Goal: Task Accomplishment & Management: Complete application form

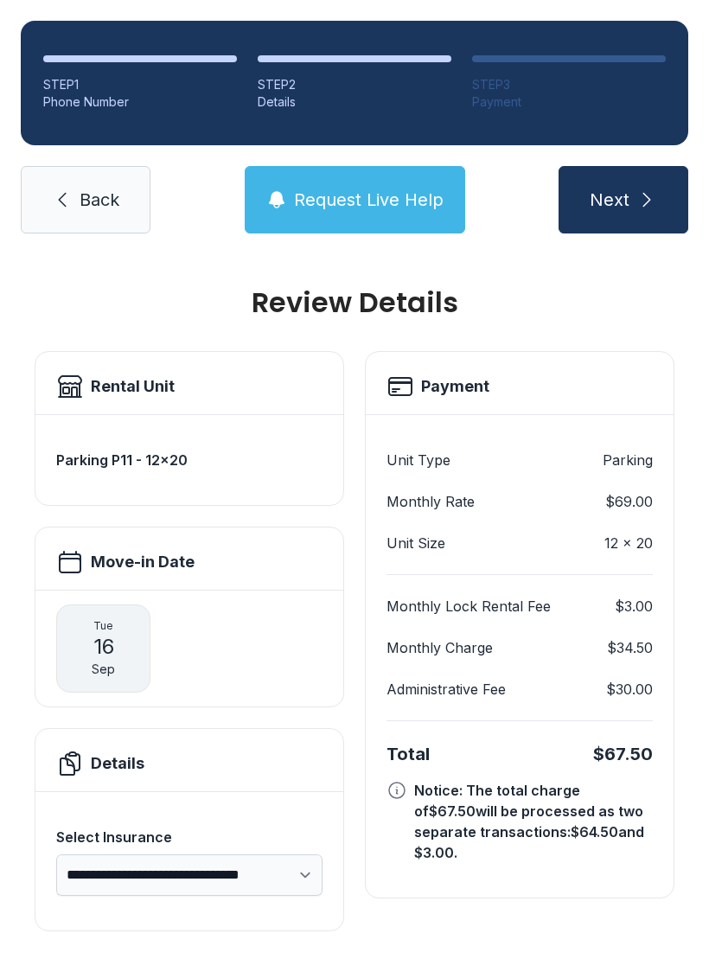
select select "****"
click at [87, 188] on span "Back" at bounding box center [100, 200] width 40 height 24
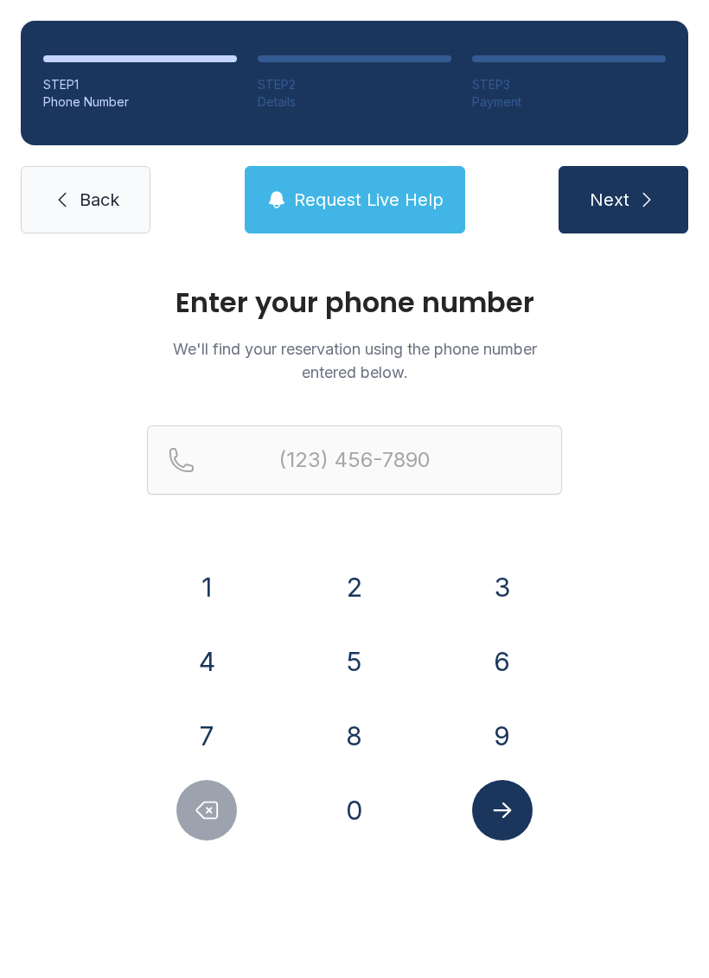
click at [113, 197] on span "Back" at bounding box center [100, 200] width 40 height 24
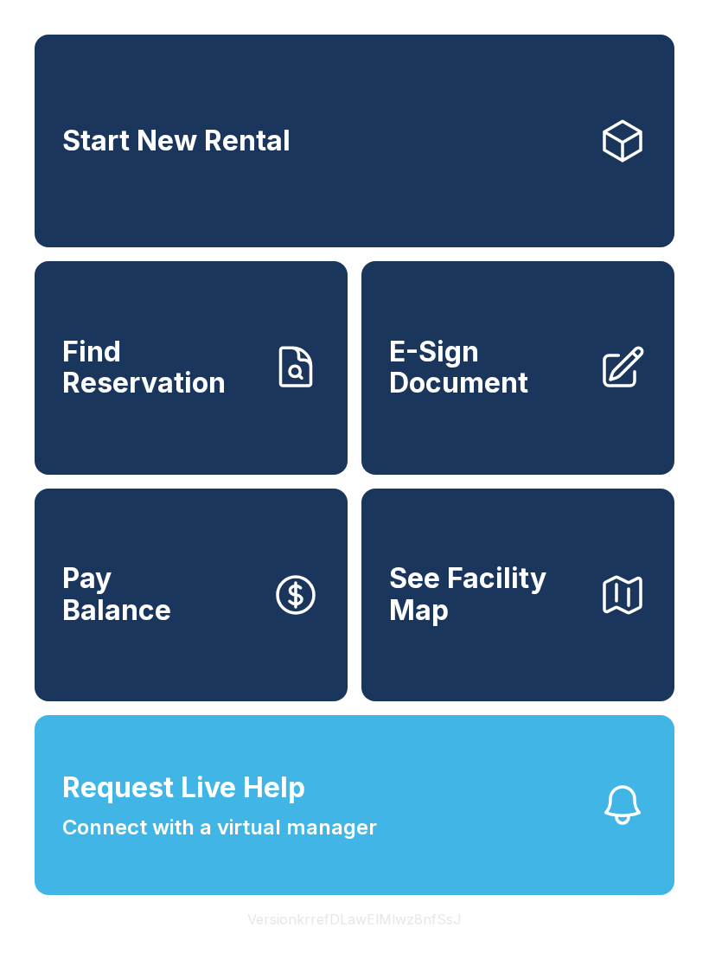
click at [495, 399] on span "E-Sign Document" at bounding box center [486, 367] width 195 height 63
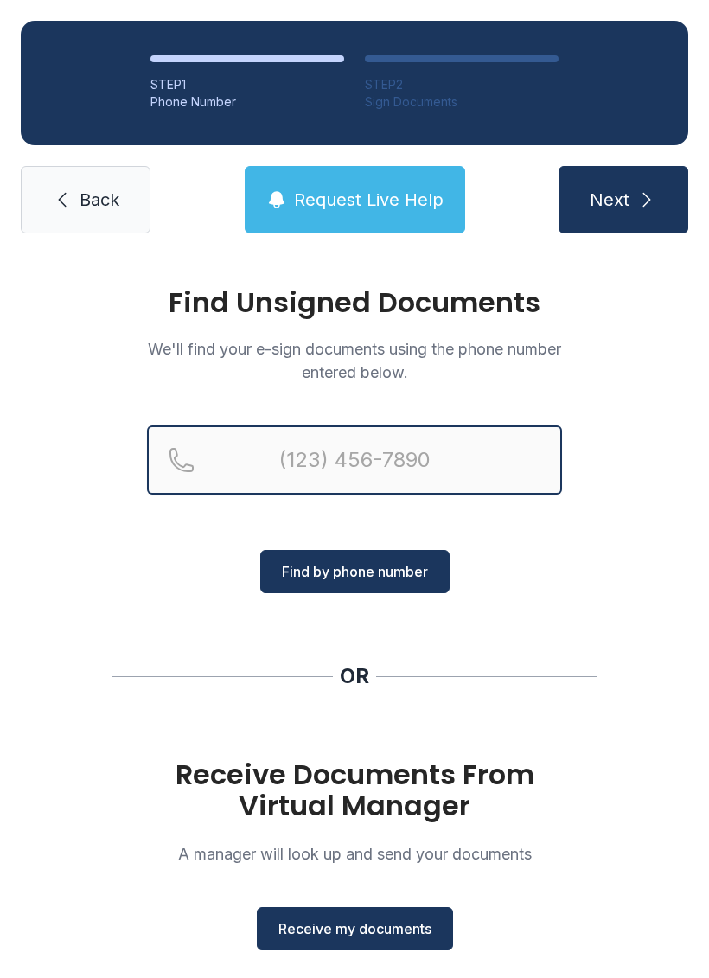
click at [352, 461] on input "Reservation phone number" at bounding box center [354, 459] width 415 height 69
type input "[PHONE_NUMBER]"
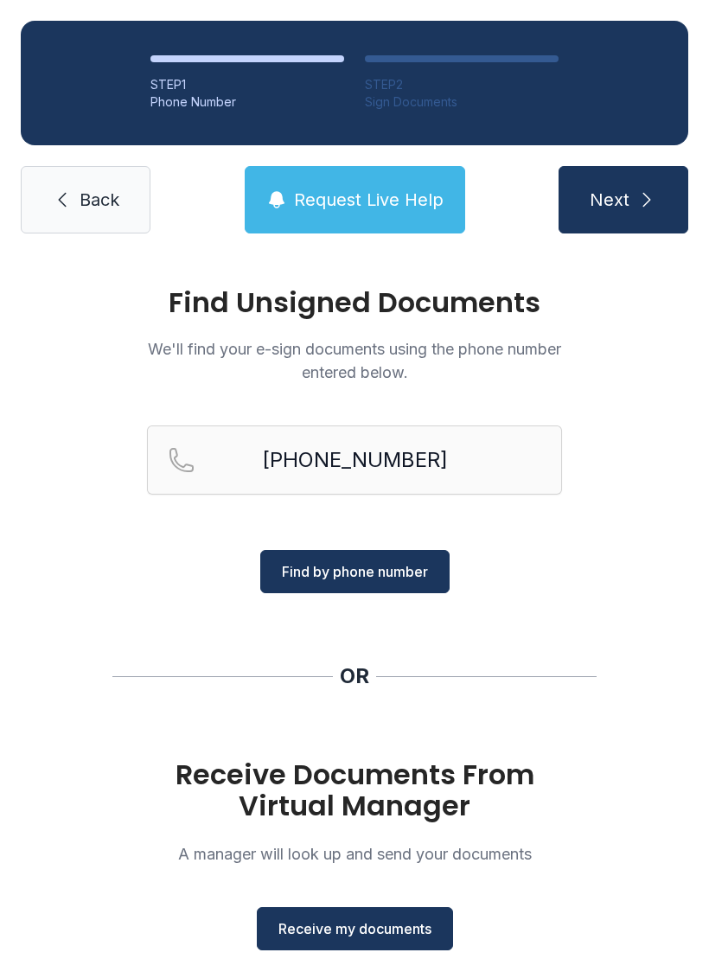
click at [399, 577] on span "Find by phone number" at bounding box center [355, 571] width 146 height 21
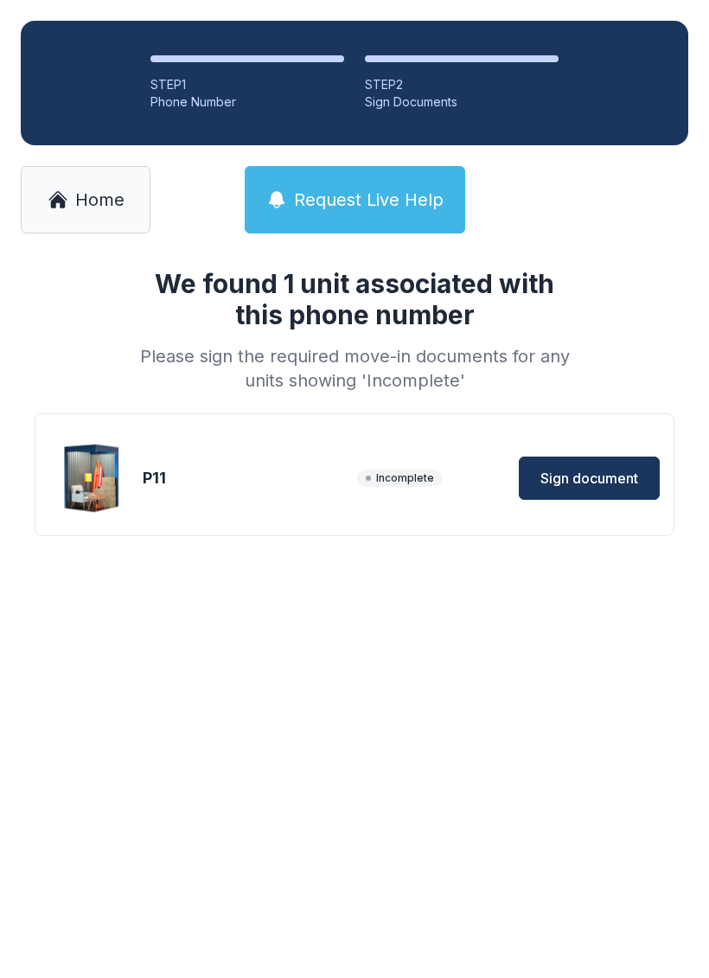
click at [584, 478] on span "Sign document" at bounding box center [589, 478] width 98 height 21
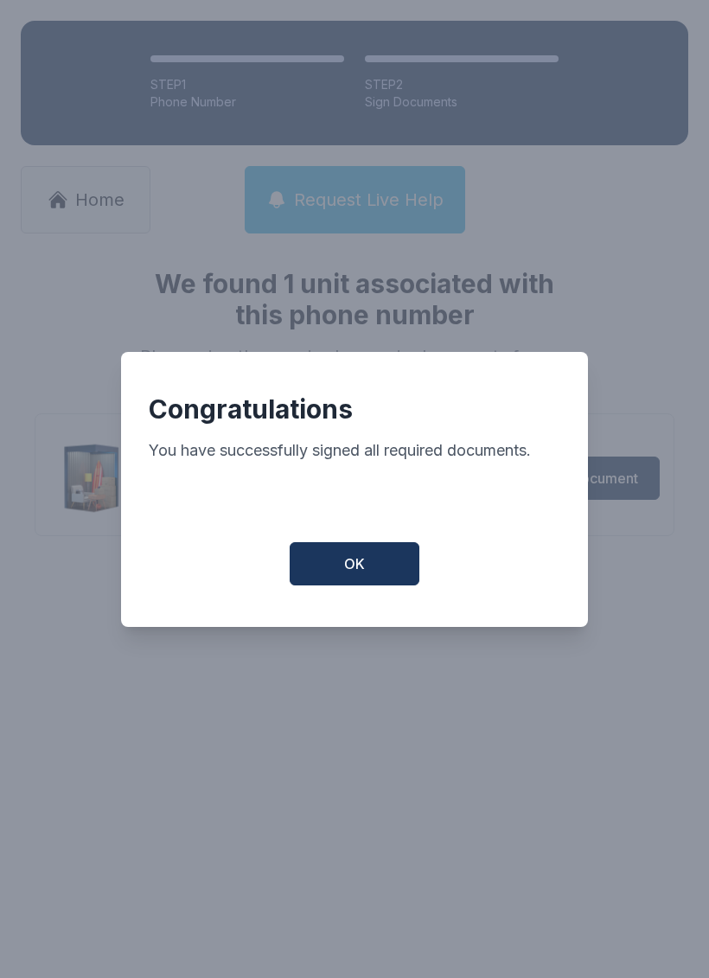
click at [373, 583] on button "OK" at bounding box center [355, 563] width 130 height 43
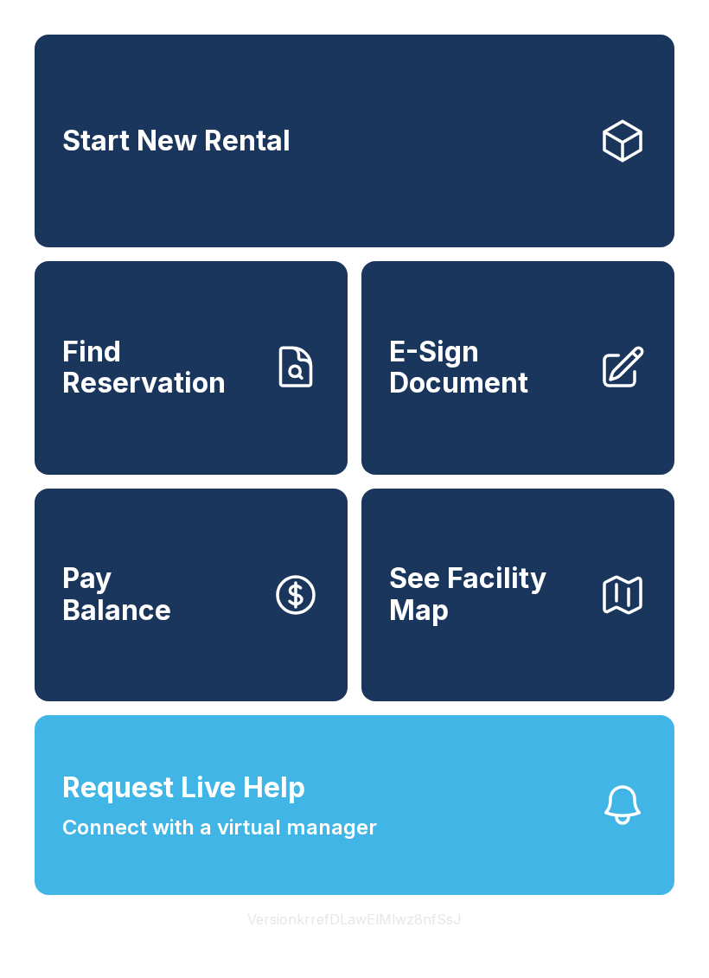
click at [494, 399] on span "E-Sign Document" at bounding box center [486, 367] width 195 height 63
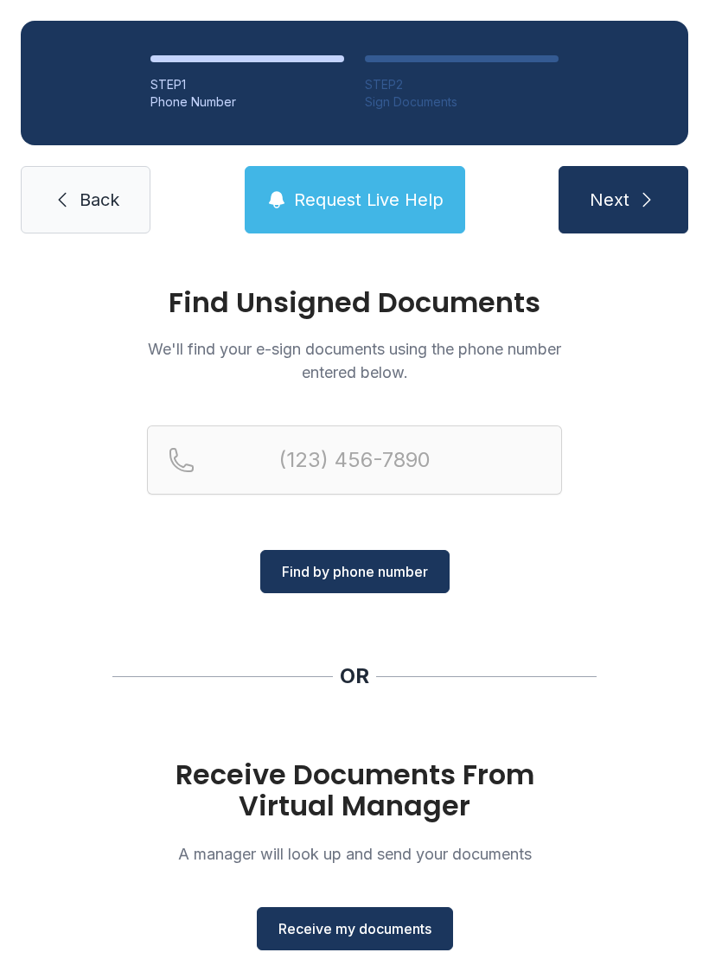
click at [404, 929] on span "Receive my documents" at bounding box center [354, 928] width 153 height 21
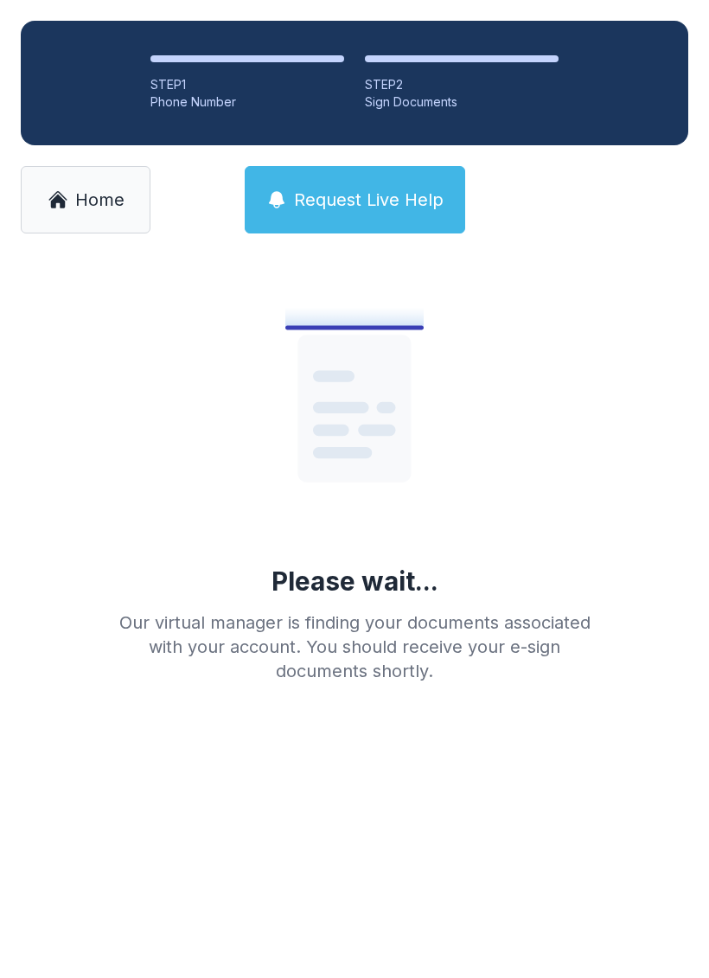
click at [67, 212] on link "Home" at bounding box center [86, 199] width 130 height 67
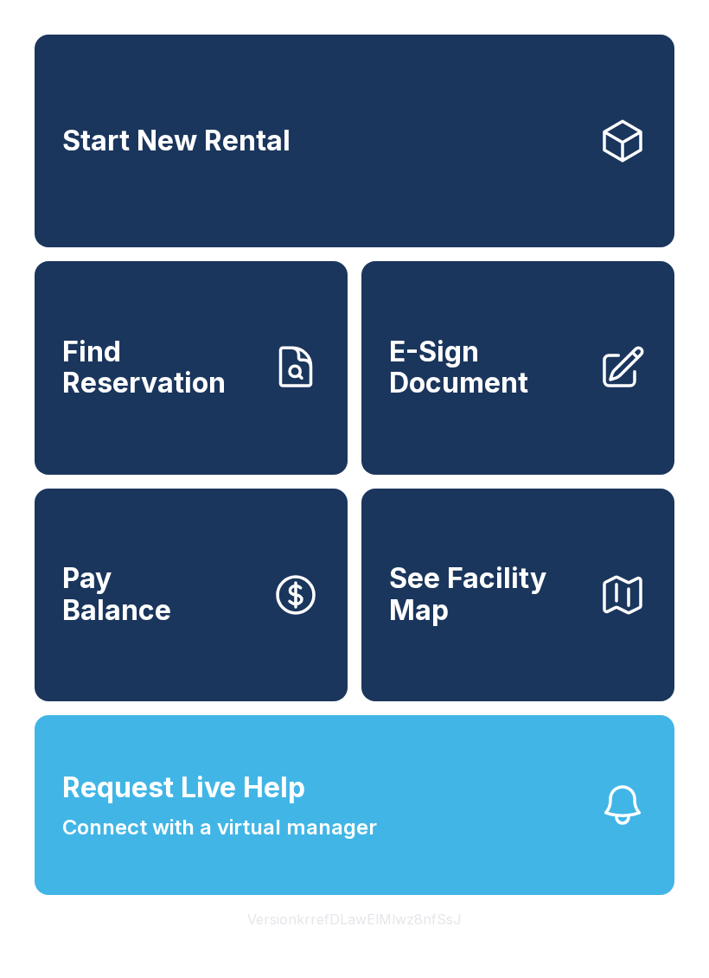
click at [509, 427] on link "E-Sign Document" at bounding box center [517, 367] width 313 height 213
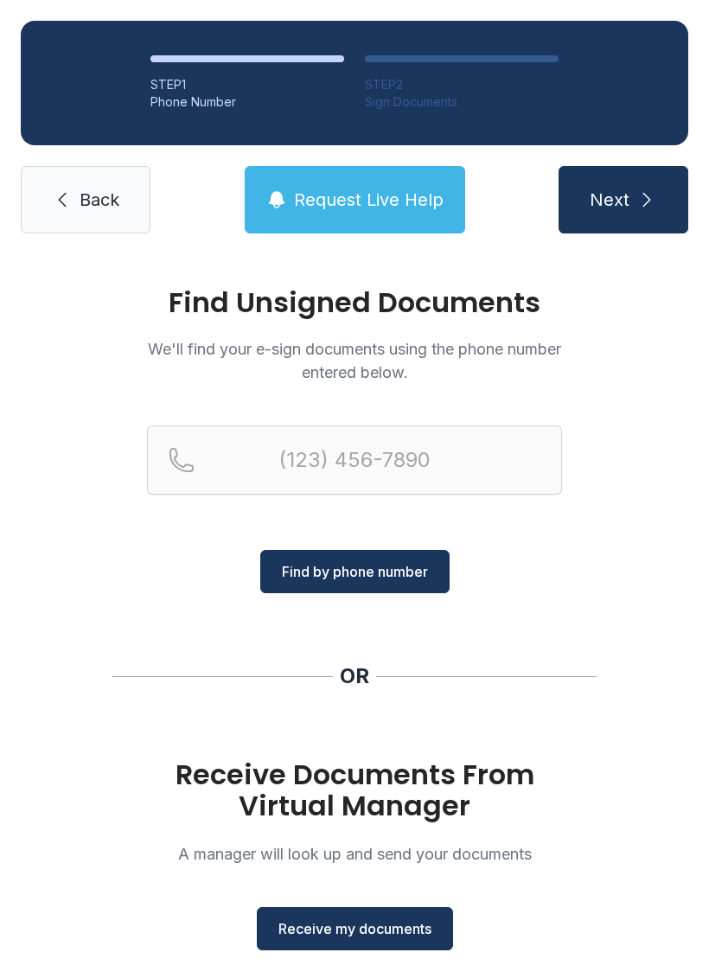
click at [378, 922] on span "Receive my documents" at bounding box center [354, 928] width 153 height 21
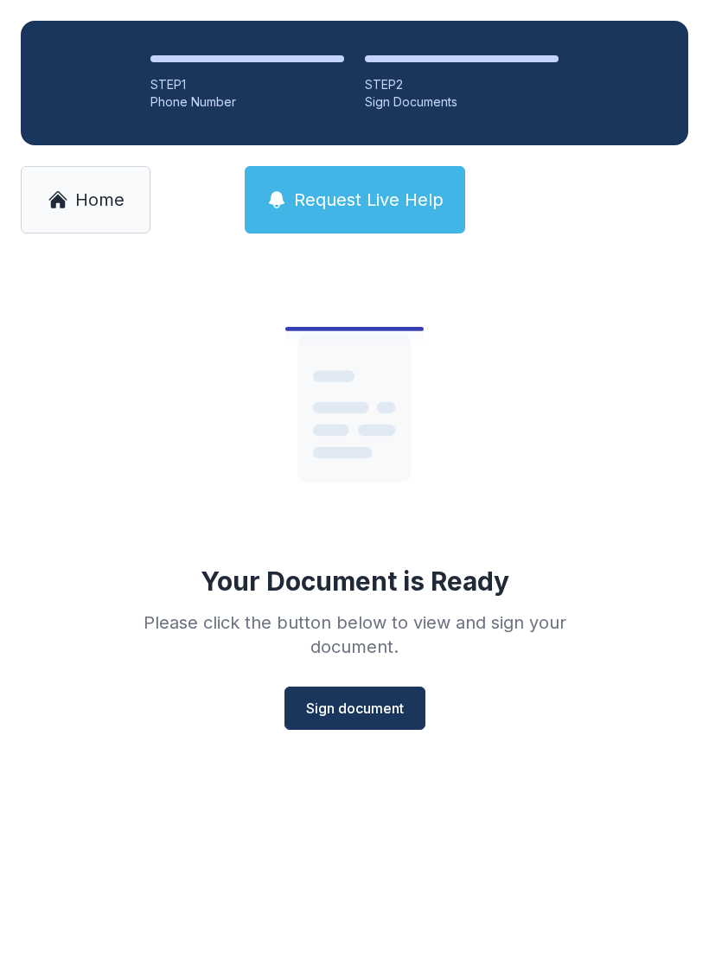
click at [361, 707] on span "Sign document" at bounding box center [355, 708] width 98 height 21
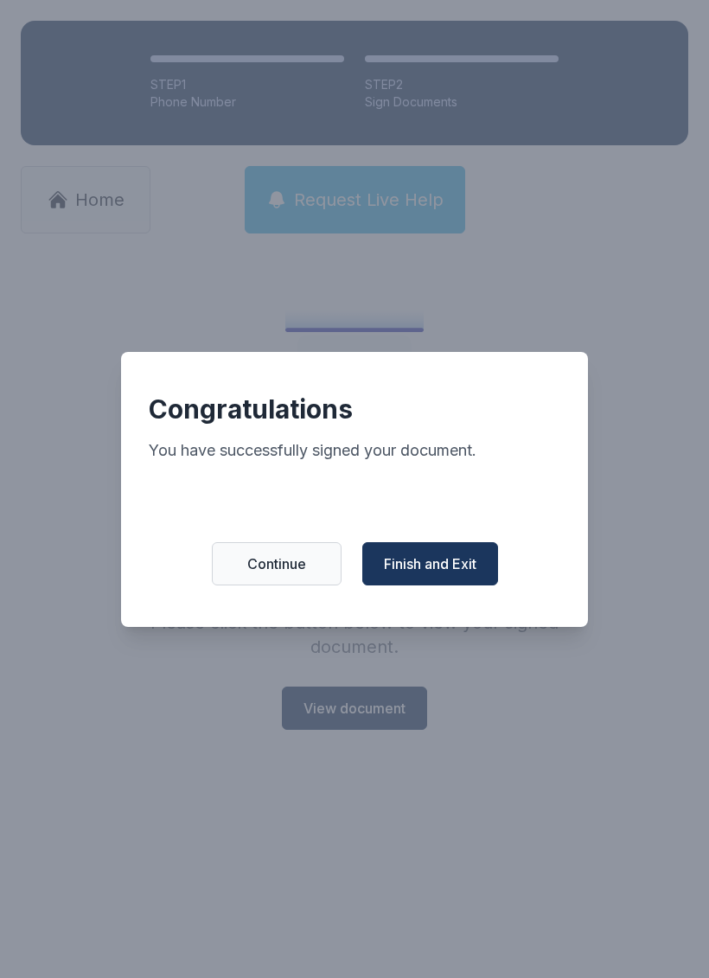
click at [305, 563] on button "Continue" at bounding box center [277, 563] width 130 height 43
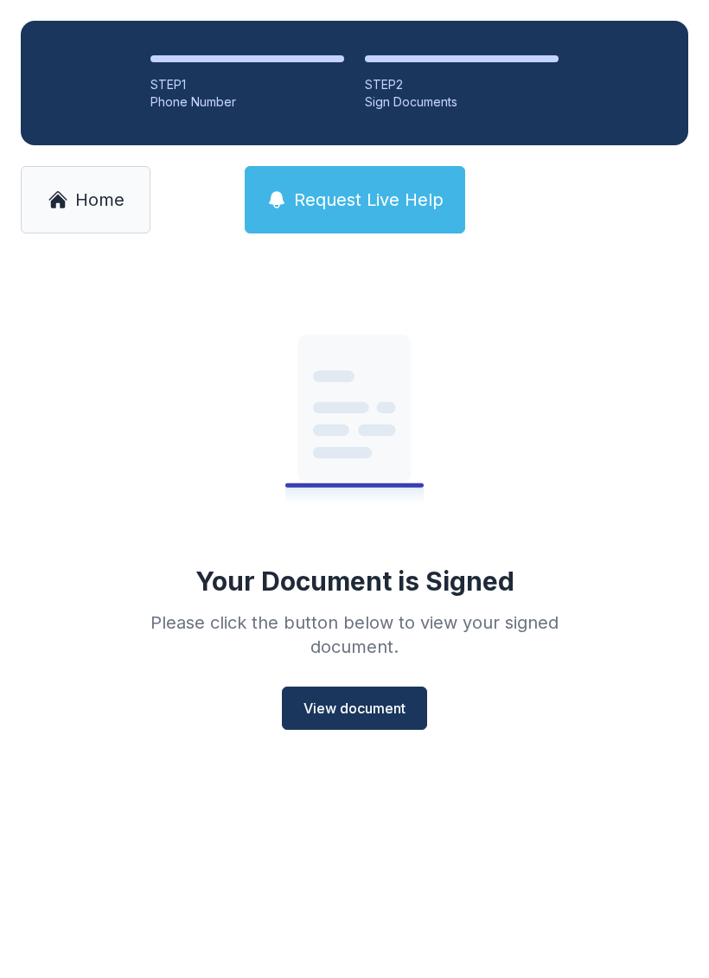
click at [67, 184] on link "Home" at bounding box center [86, 199] width 130 height 67
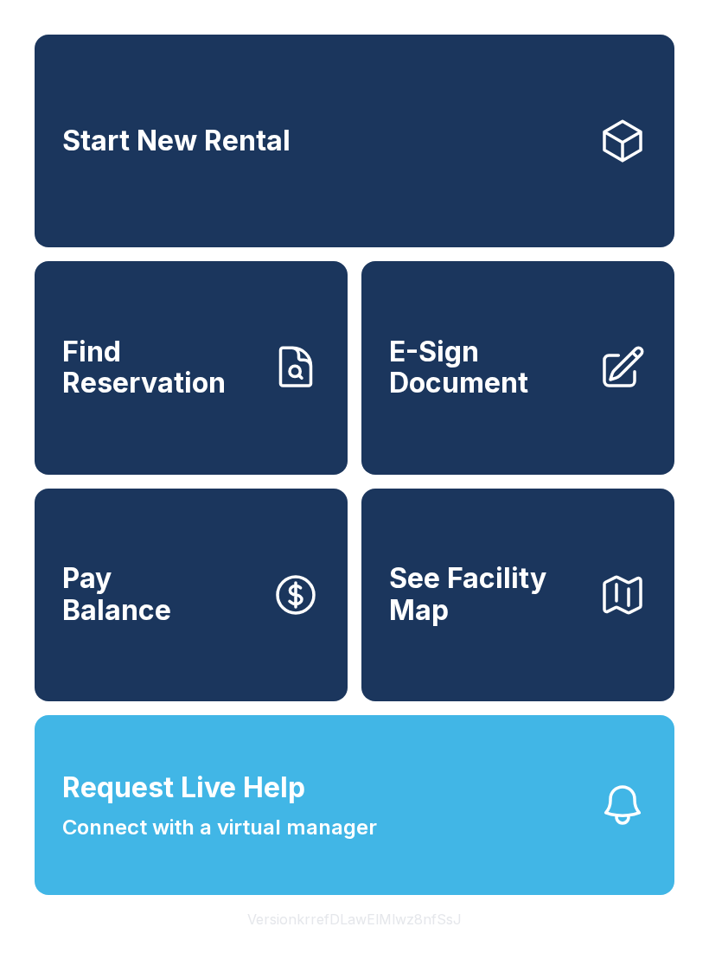
click at [543, 424] on link "E-Sign Document" at bounding box center [517, 367] width 313 height 213
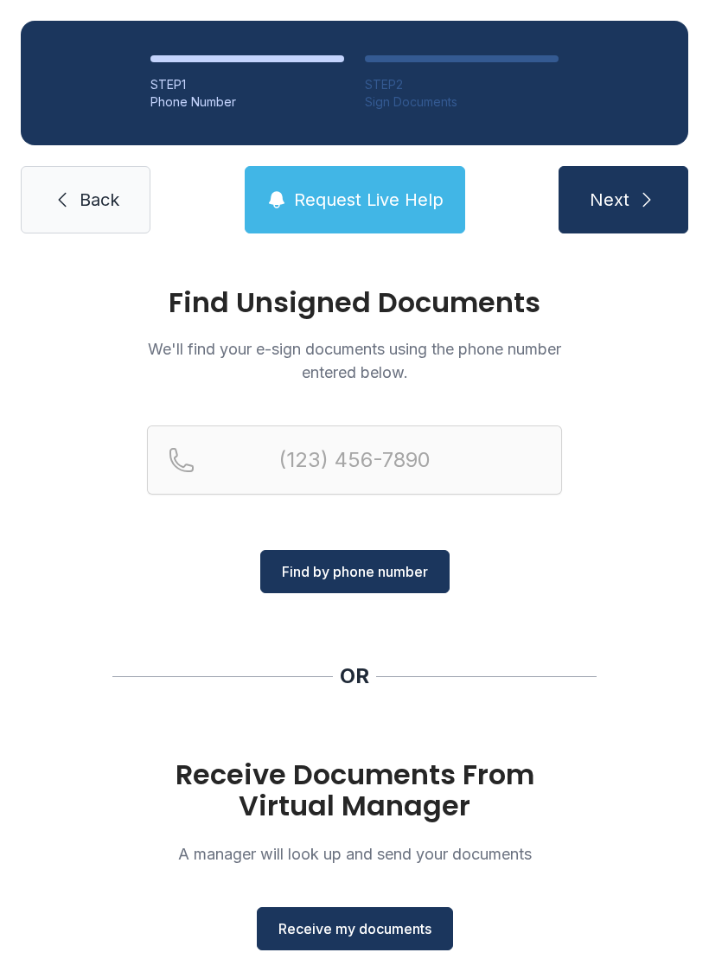
click at [399, 935] on span "Receive my documents" at bounding box center [354, 928] width 153 height 21
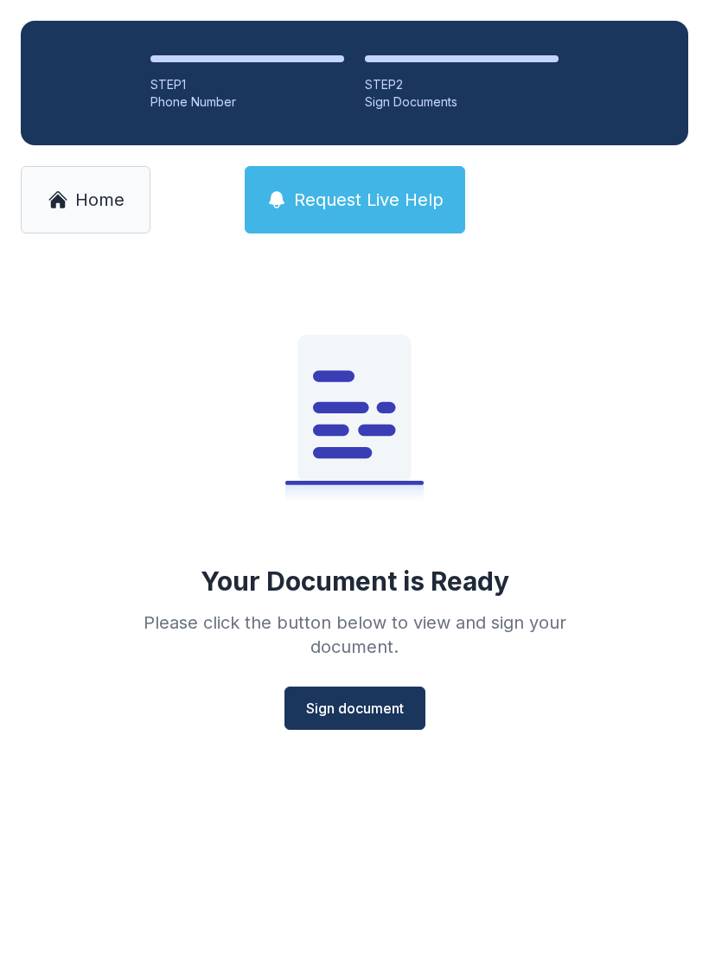
click at [373, 723] on button "Sign document" at bounding box center [354, 707] width 141 height 43
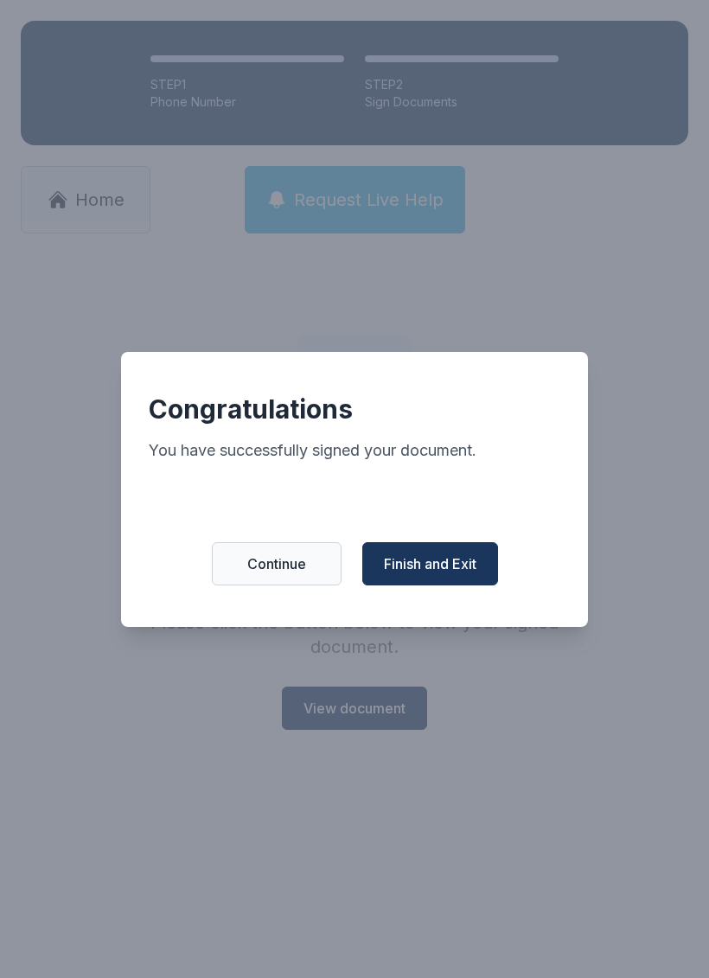
click at [228, 576] on button "Continue" at bounding box center [277, 563] width 130 height 43
